Goal: Task Accomplishment & Management: Manage account settings

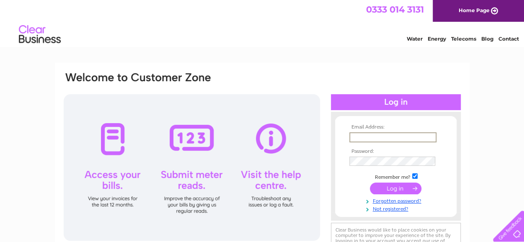
click at [359, 138] on input "text" at bounding box center [392, 137] width 87 height 10
type input "yogaontay@gmail.com"
click at [387, 190] on input "submit" at bounding box center [396, 188] width 52 height 12
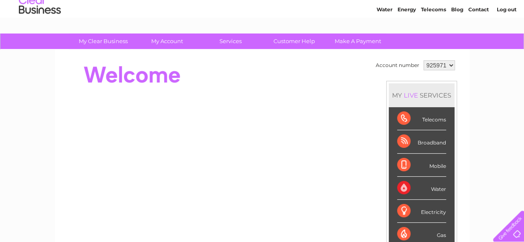
scroll to position [3, 0]
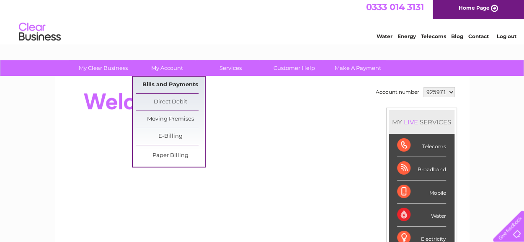
click at [172, 85] on link "Bills and Payments" at bounding box center [170, 85] width 69 height 17
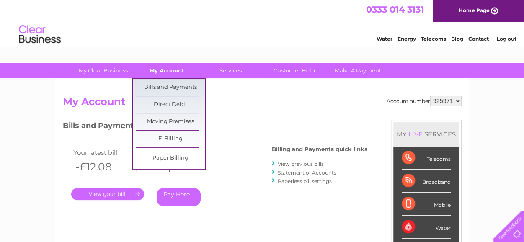
click at [168, 71] on link "My Account" at bounding box center [166, 70] width 69 height 15
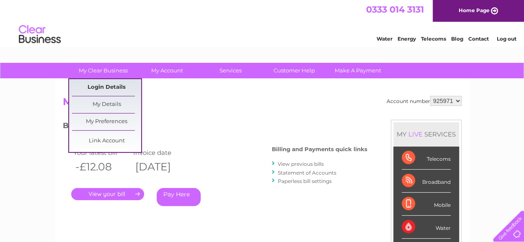
click at [105, 87] on link "Login Details" at bounding box center [106, 87] width 69 height 17
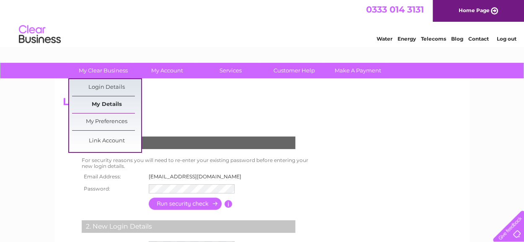
click at [106, 103] on link "My Details" at bounding box center [106, 104] width 69 height 17
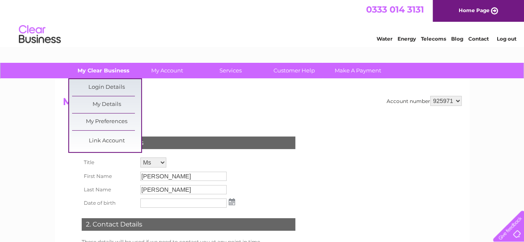
click at [102, 70] on link "My Clear Business" at bounding box center [103, 70] width 69 height 15
click at [106, 122] on link "My Preferences" at bounding box center [106, 122] width 69 height 17
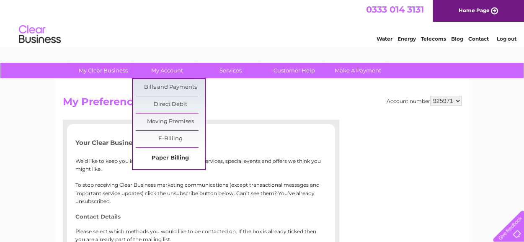
click at [175, 157] on link "Paper Billing" at bounding box center [170, 158] width 69 height 17
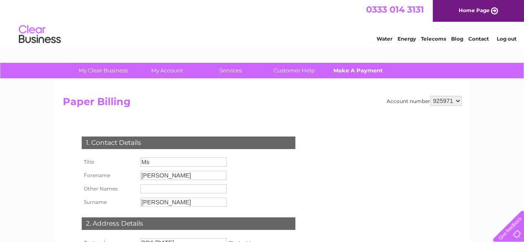
click at [351, 68] on link "Make A Payment" at bounding box center [357, 70] width 69 height 15
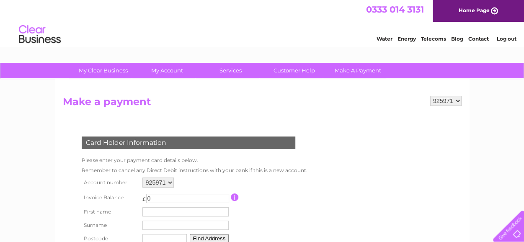
click at [503, 39] on link "Log out" at bounding box center [506, 39] width 20 height 6
